Goal: Task Accomplishment & Management: Use online tool/utility

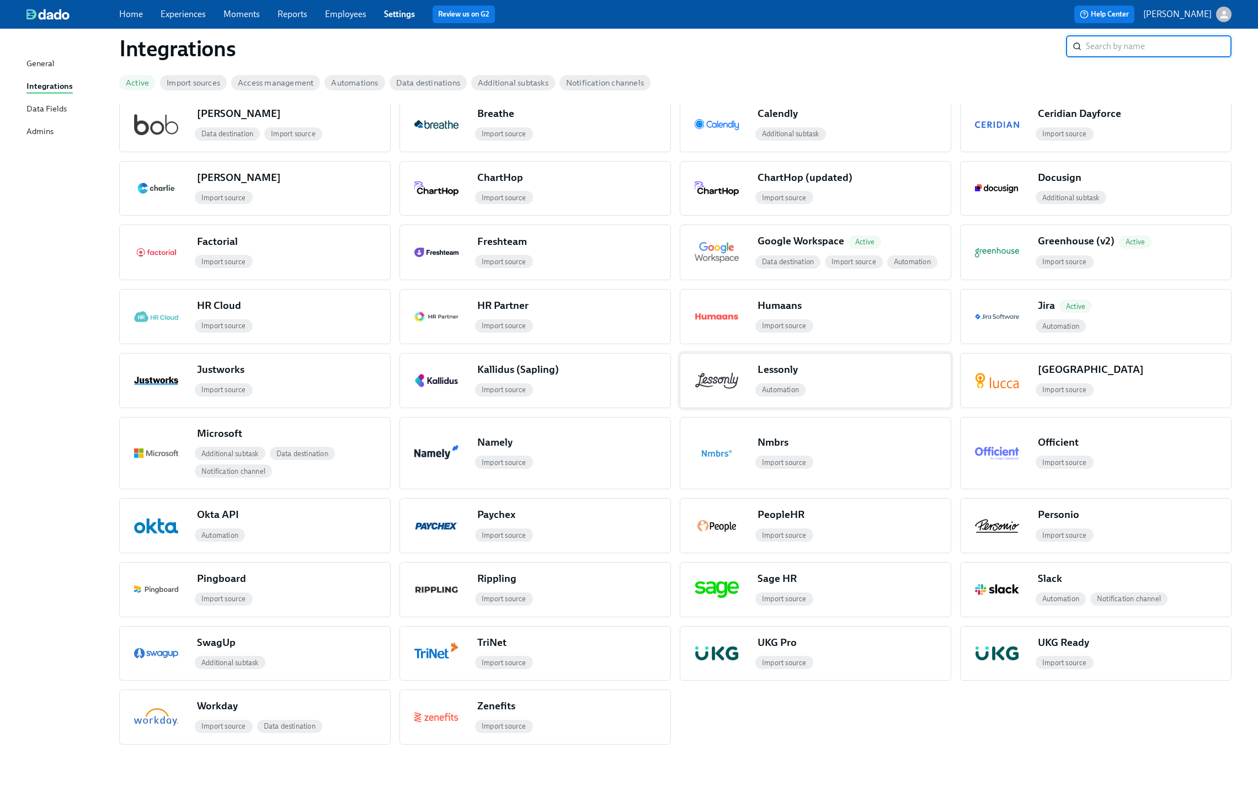
scroll to position [167, 0]
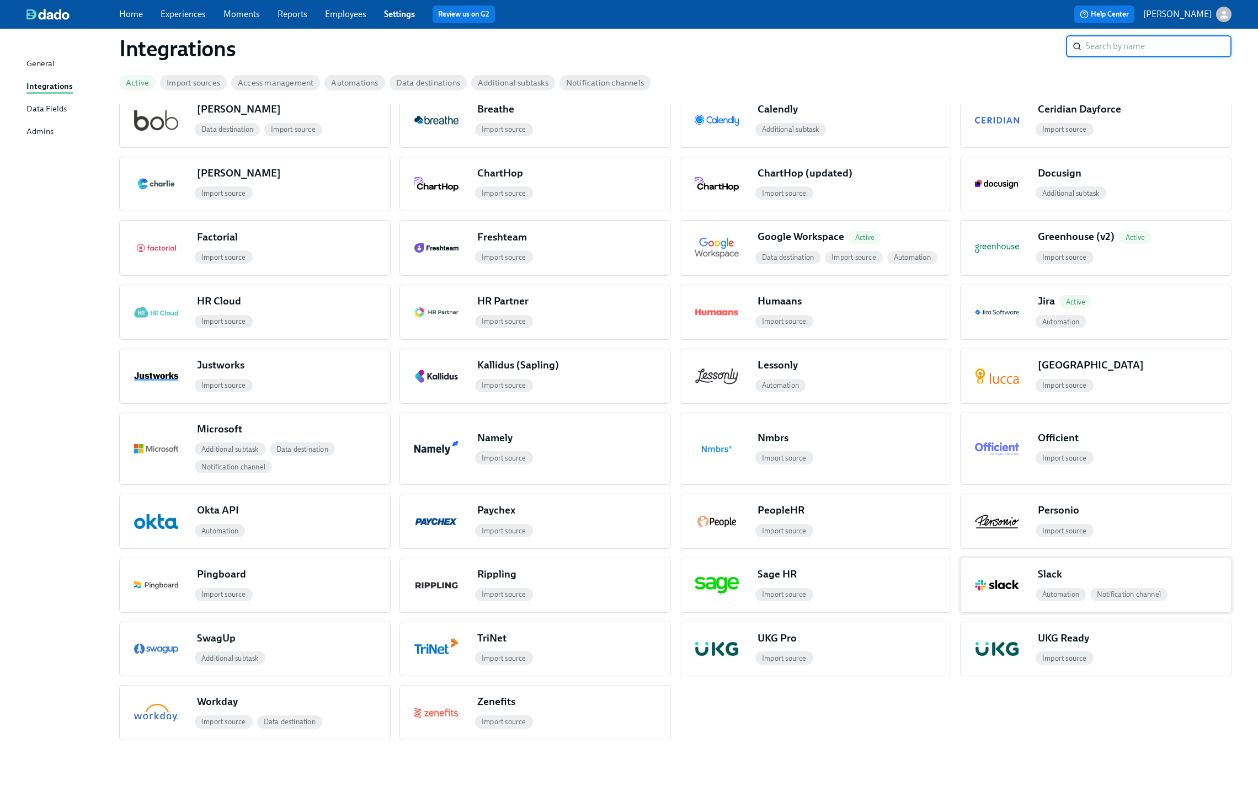
click at [1068, 571] on span "button" at bounding box center [1066, 574] width 9 height 22
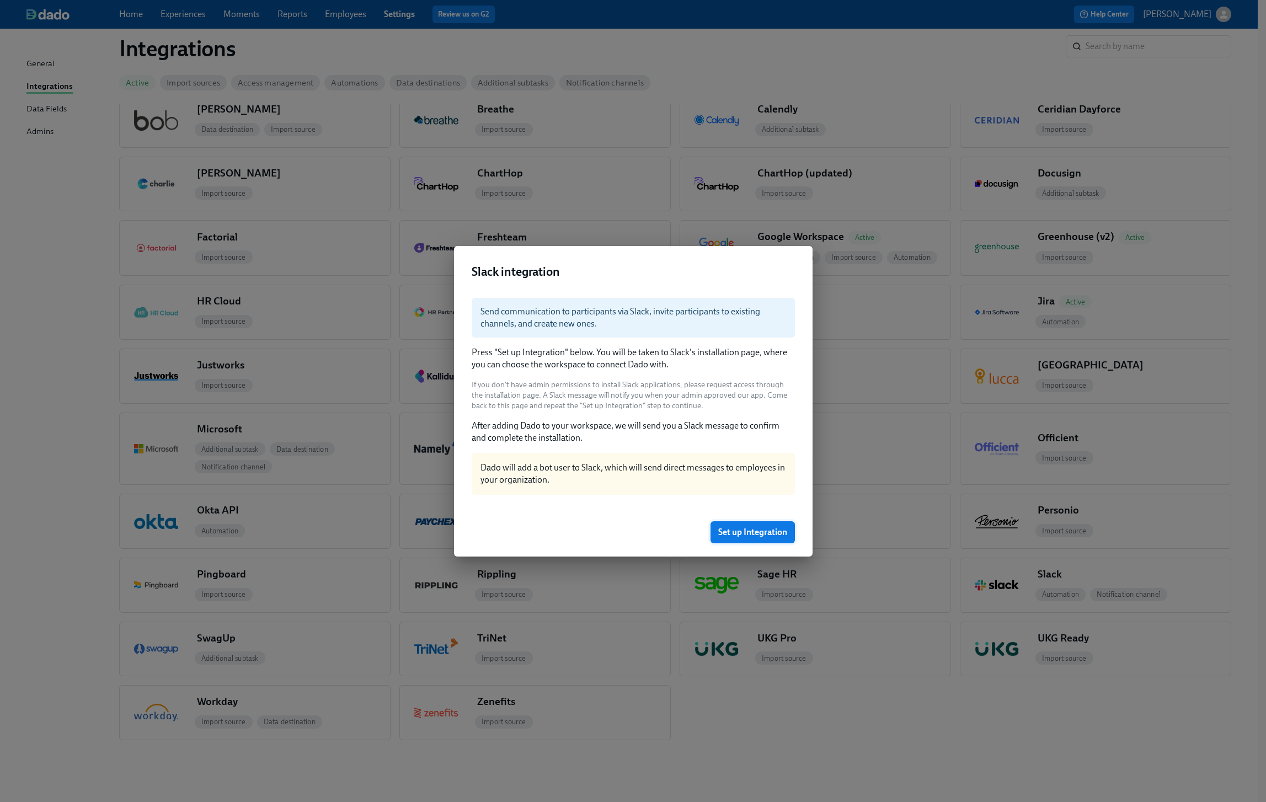
click at [749, 535] on span "Set up Integration" at bounding box center [752, 532] width 69 height 11
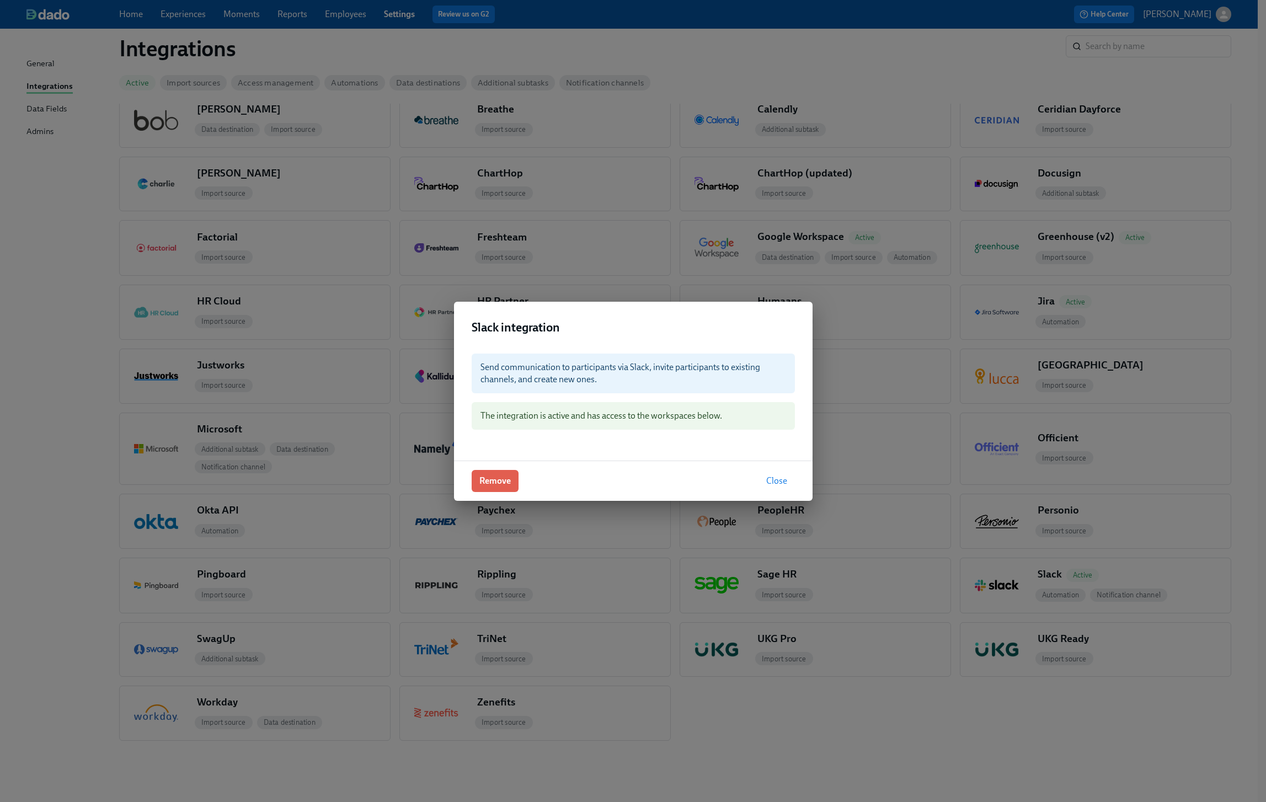
click at [779, 479] on span "Close" at bounding box center [776, 480] width 21 height 11
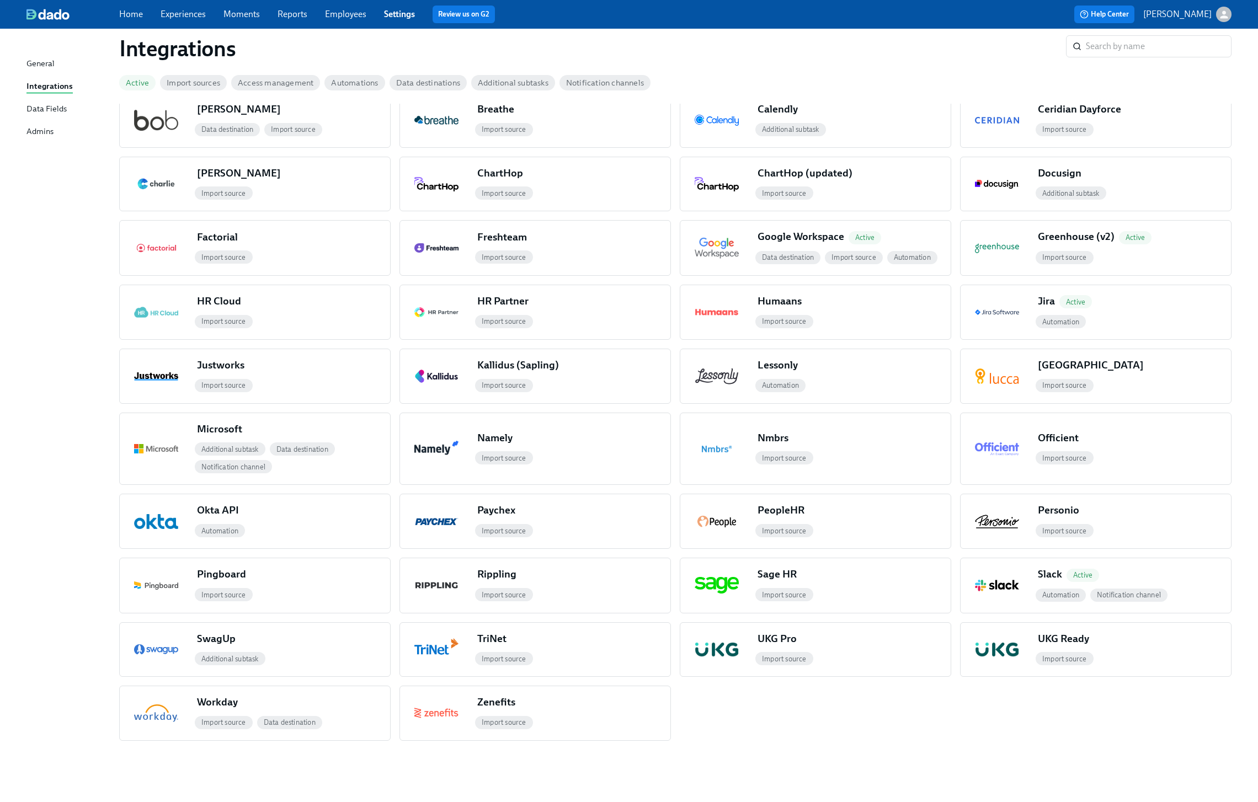
click at [805, 50] on h1 "Integrations" at bounding box center [592, 48] width 946 height 26
click at [1062, 595] on span "Automation" at bounding box center [1060, 595] width 50 height 8
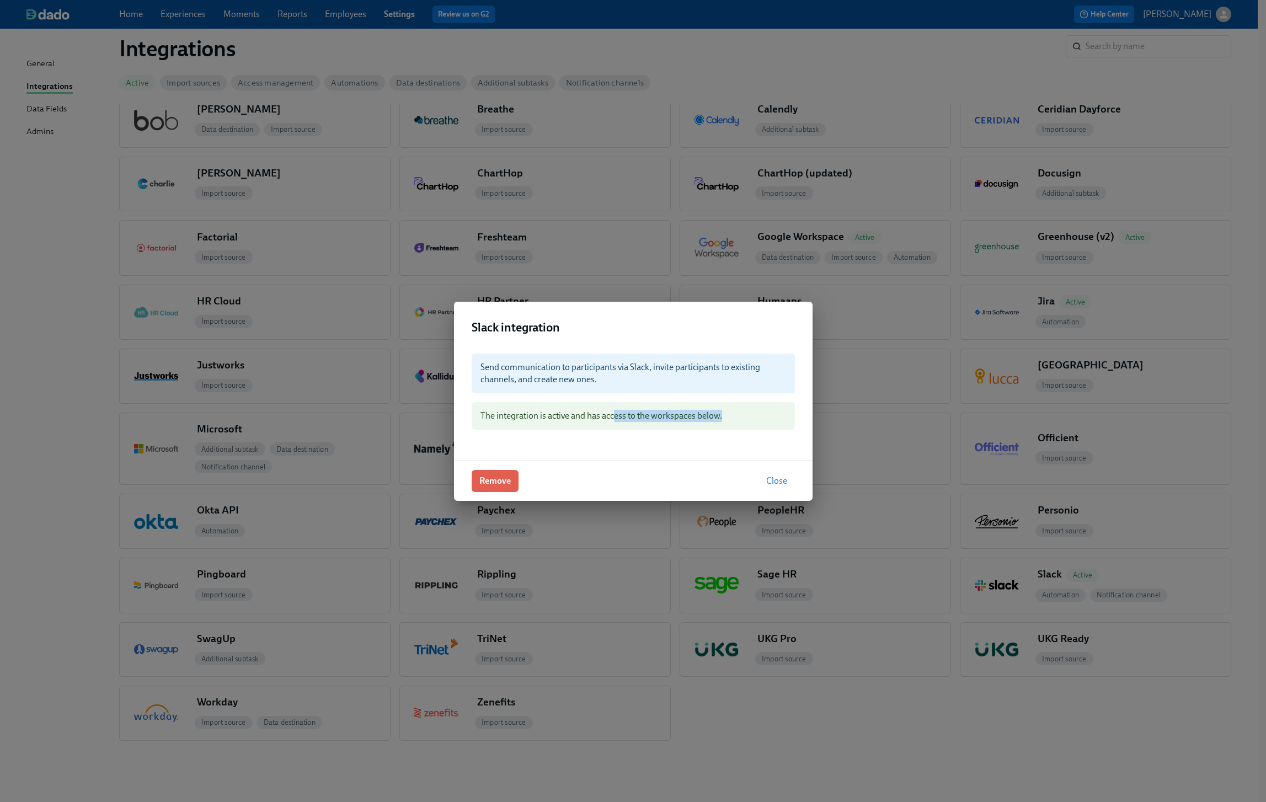
drag, startPoint x: 613, startPoint y: 418, endPoint x: 741, endPoint y: 415, distance: 127.4
click at [739, 415] on div "The integration is active and has access to the workspaces below." at bounding box center [633, 416] width 323 height 28
click at [736, 422] on div "The integration is active and has access to the workspaces below." at bounding box center [633, 416] width 323 height 28
click at [652, 434] on div "Send communication to participants via Slack, invite participants to existing c…" at bounding box center [633, 403] width 359 height 116
click at [775, 480] on span "Close" at bounding box center [776, 480] width 21 height 11
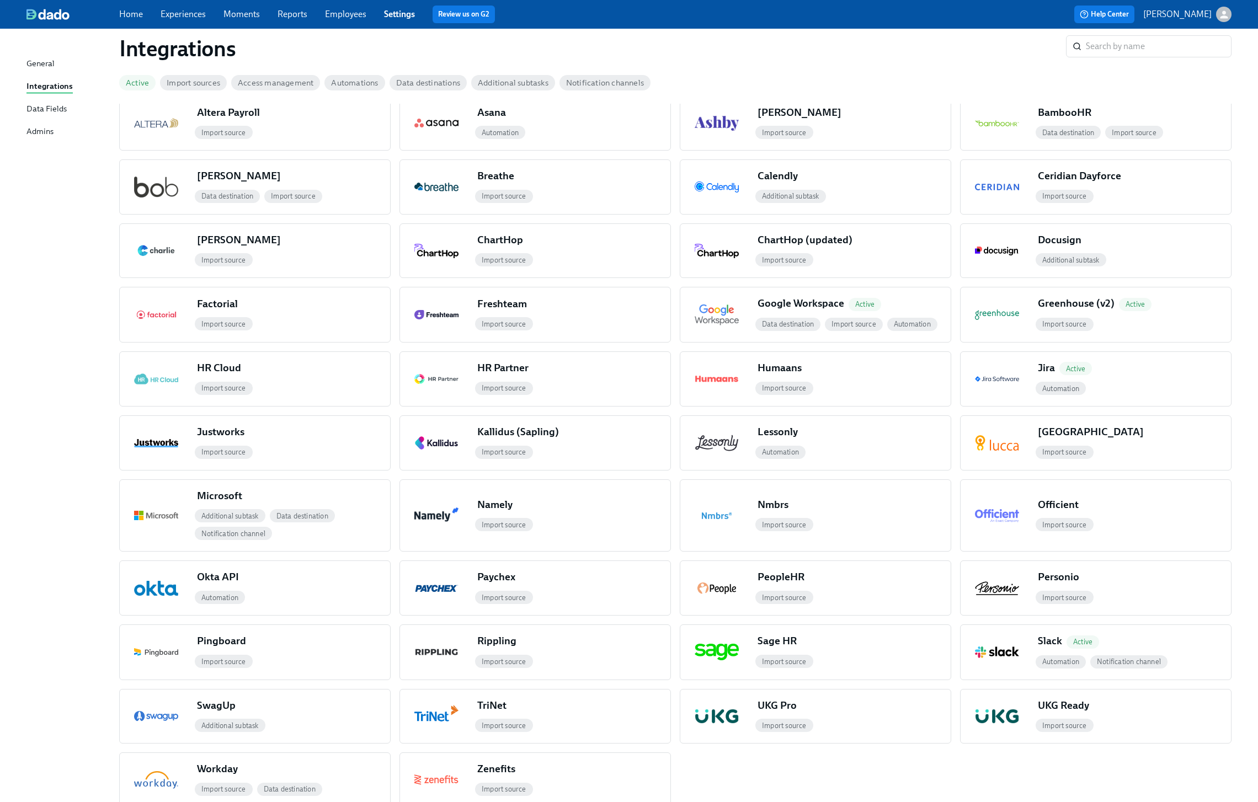
scroll to position [77, 0]
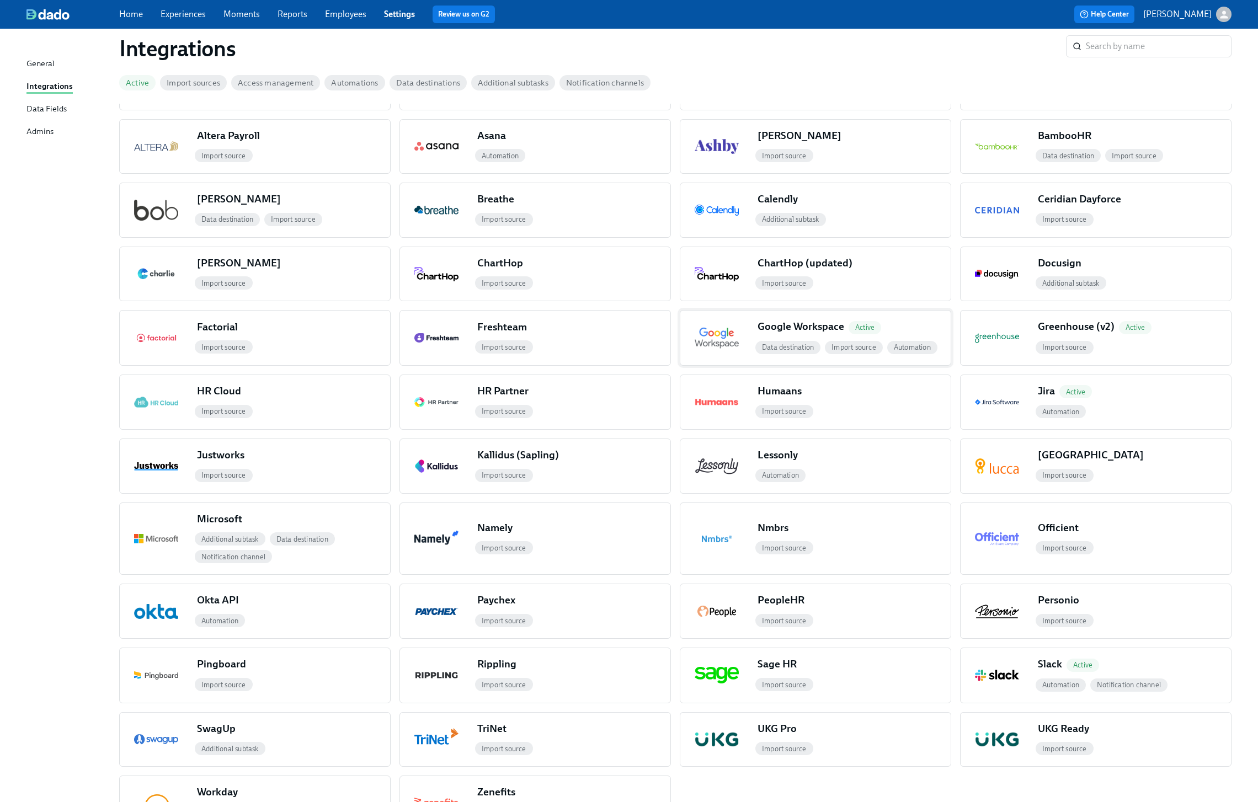
click at [837, 324] on div "Google Workspace Active" at bounding box center [821, 326] width 128 height 14
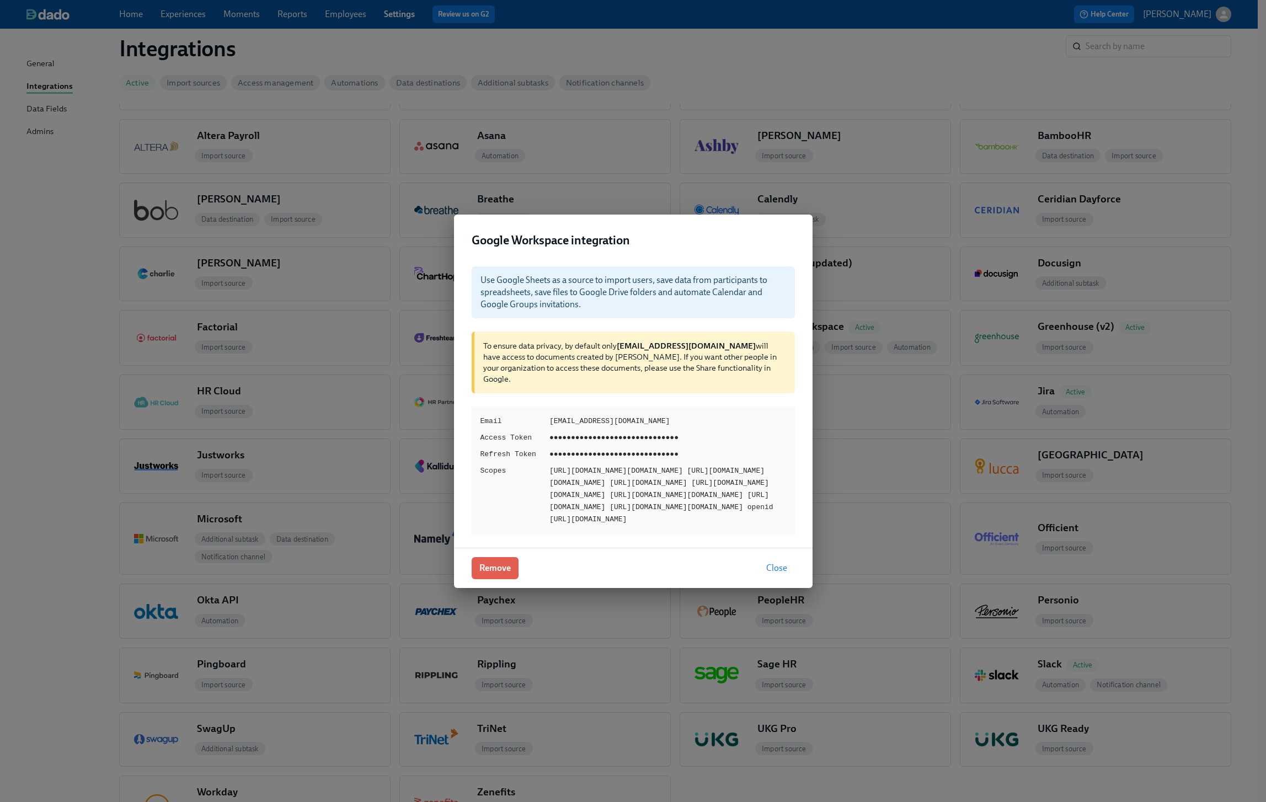
click at [879, 226] on div "Google Workspace integration Use Google Sheets as a source to import users, sav…" at bounding box center [633, 401] width 1266 height 802
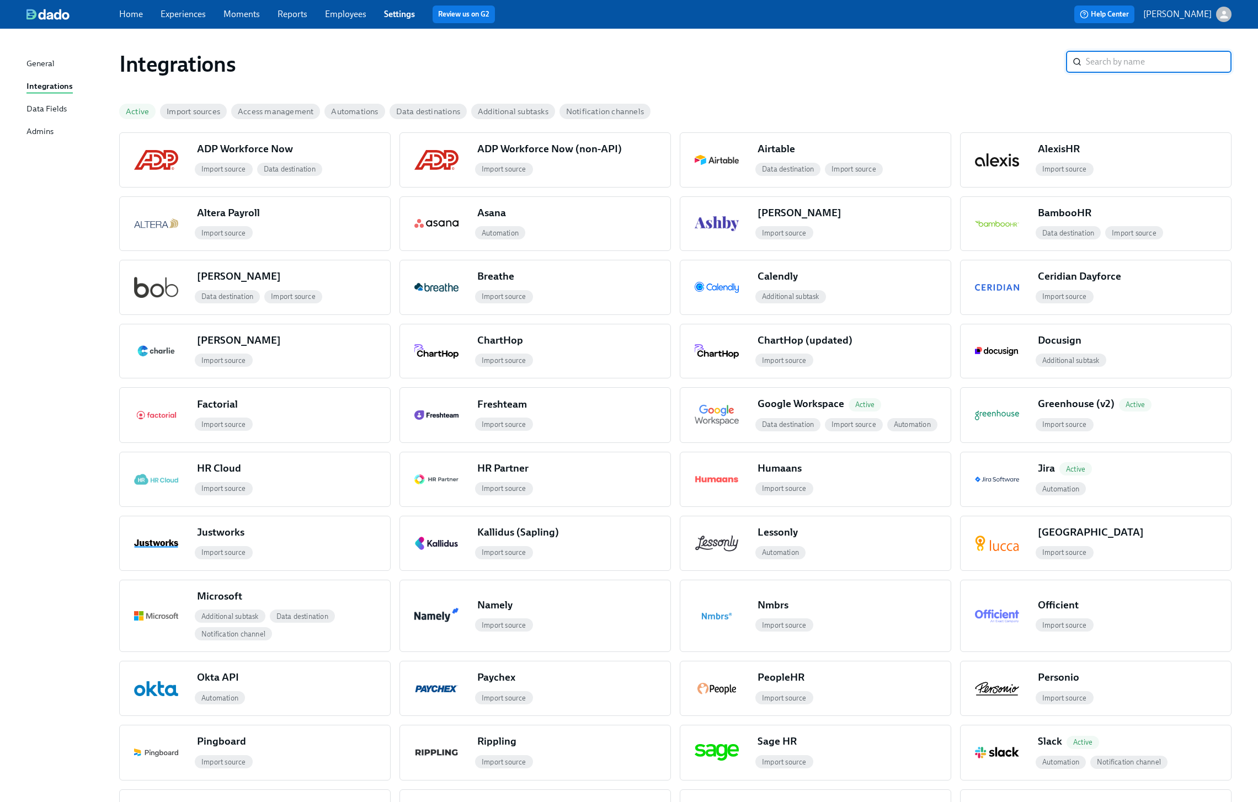
click at [1104, 57] on input "search" at bounding box center [1158, 62] width 146 height 22
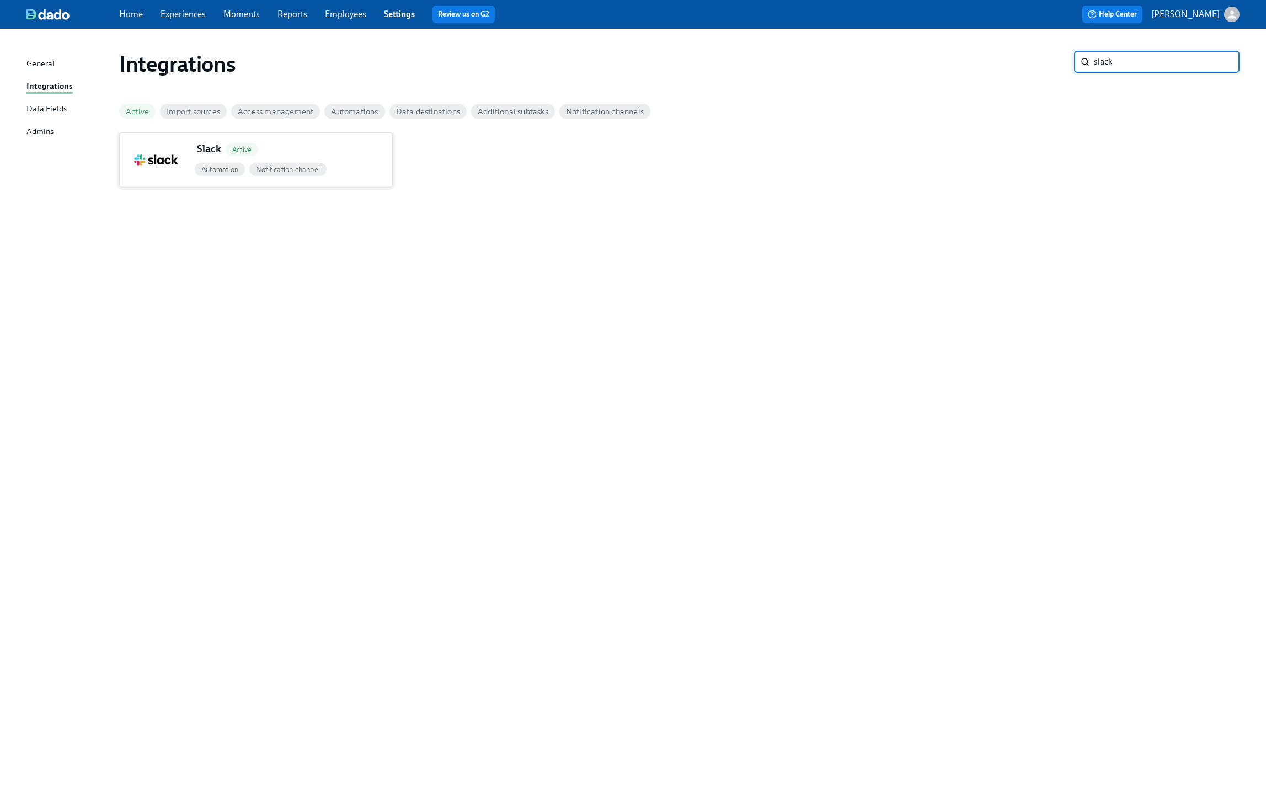
type input "slack"
click at [278, 143] on div "Slack Active" at bounding box center [292, 151] width 200 height 19
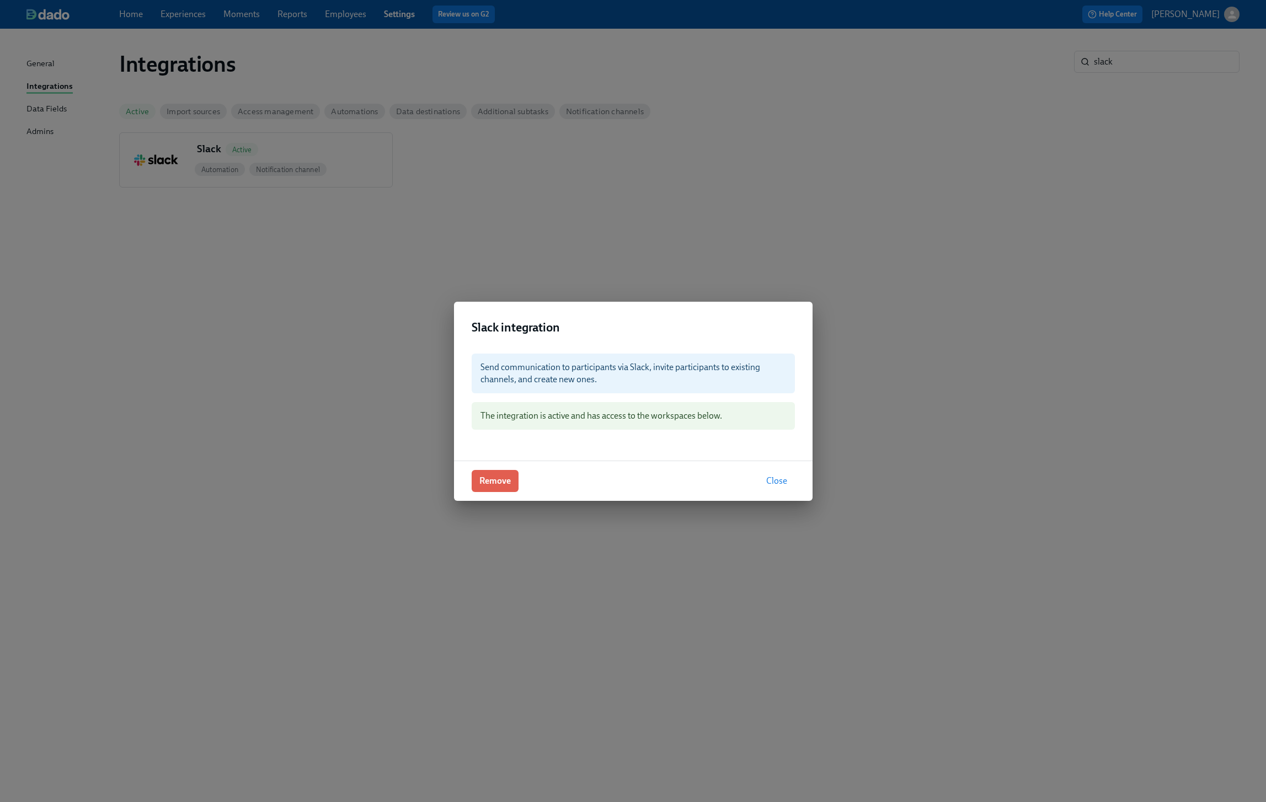
click at [773, 479] on span "Close" at bounding box center [776, 480] width 21 height 11
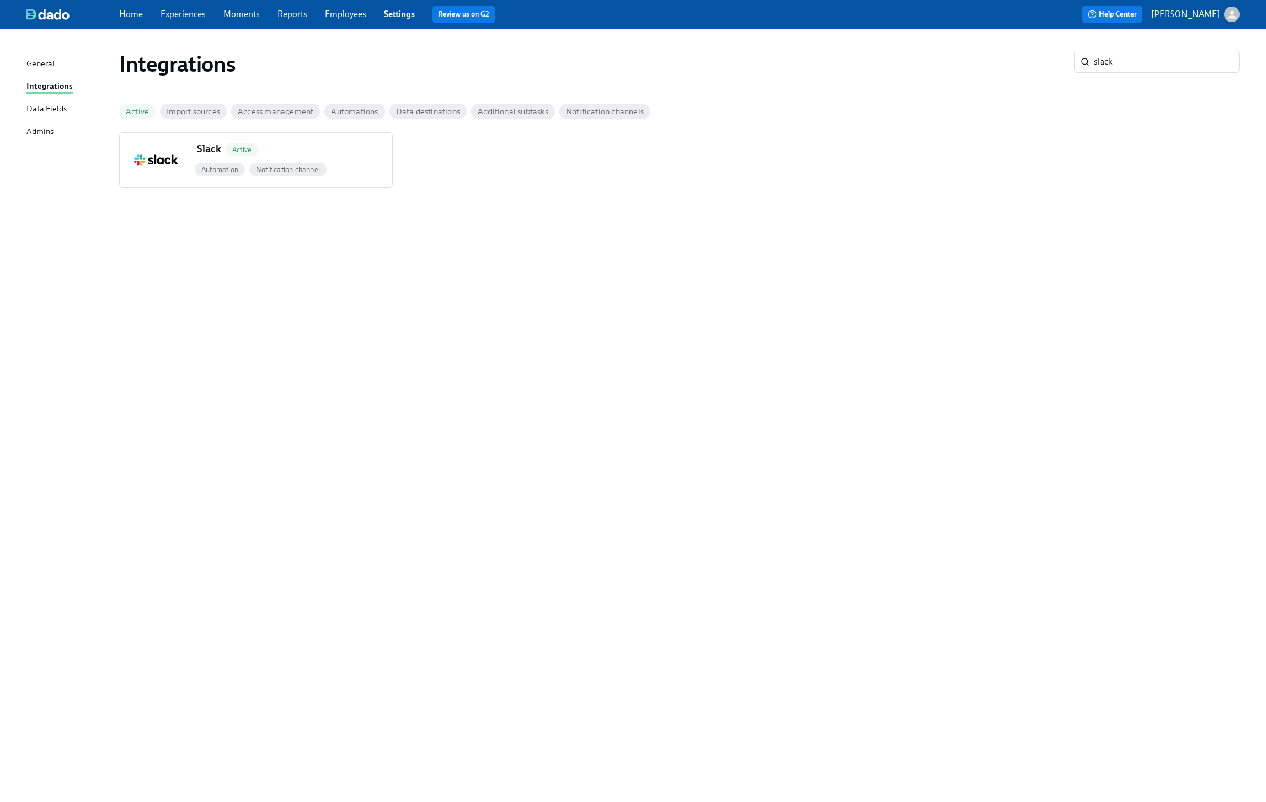
click at [993, 240] on div "Integrations slack ​ Active Import sources Access management Automations Data d…" at bounding box center [632, 409] width 1213 height 734
